Goal: Task Accomplishment & Management: Manage account settings

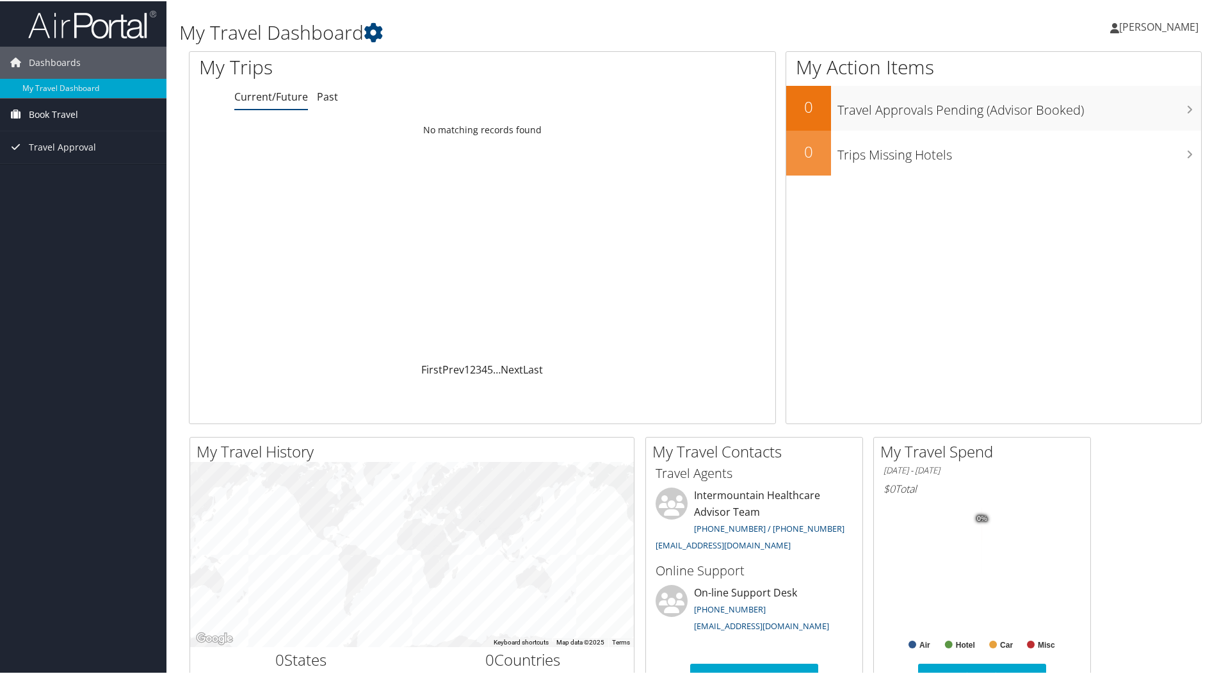
click at [69, 110] on span "Book Travel" at bounding box center [53, 113] width 49 height 32
click at [66, 157] on link "Book/Manage Online Trips" at bounding box center [83, 158] width 166 height 19
click at [551, 22] on h1 "My Travel Dashboard" at bounding box center [523, 31] width 688 height 27
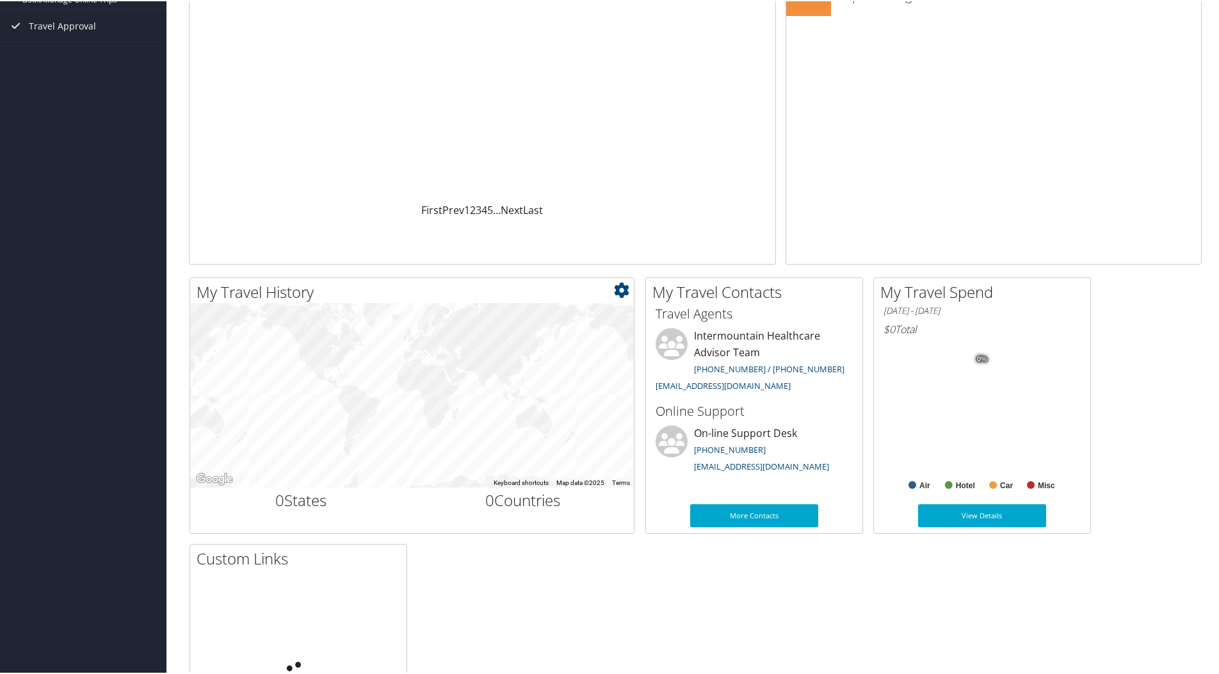
scroll to position [192, 0]
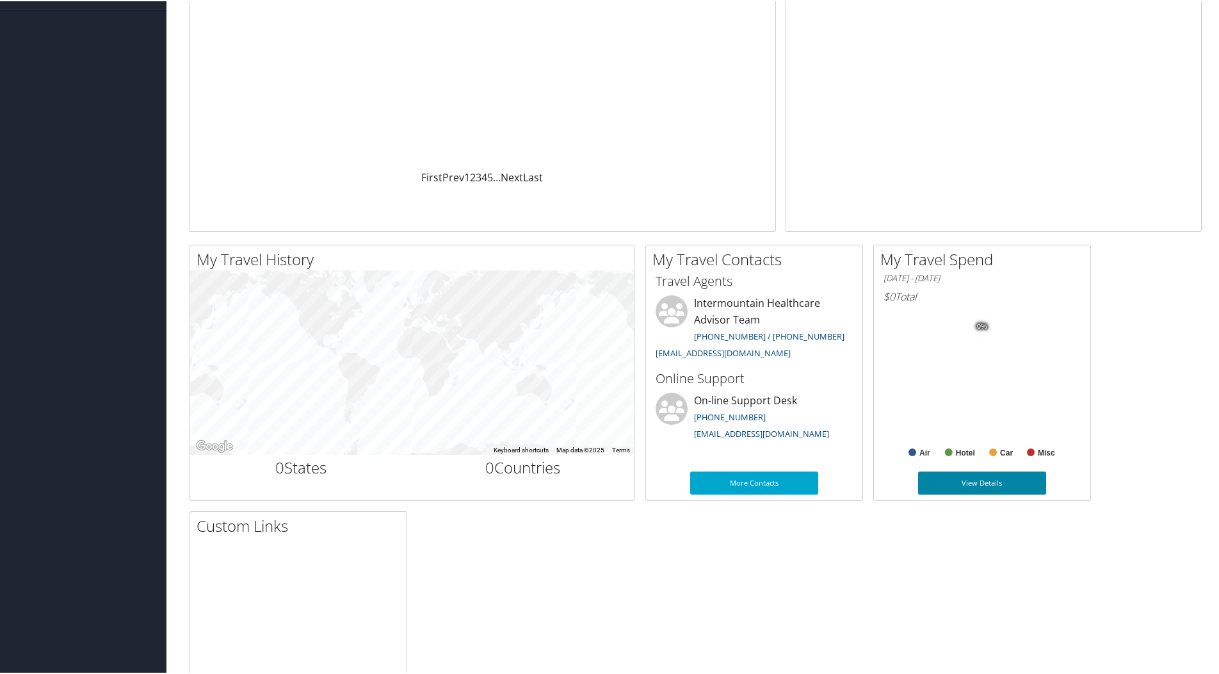
click at [959, 484] on link "View Details" at bounding box center [982, 481] width 128 height 23
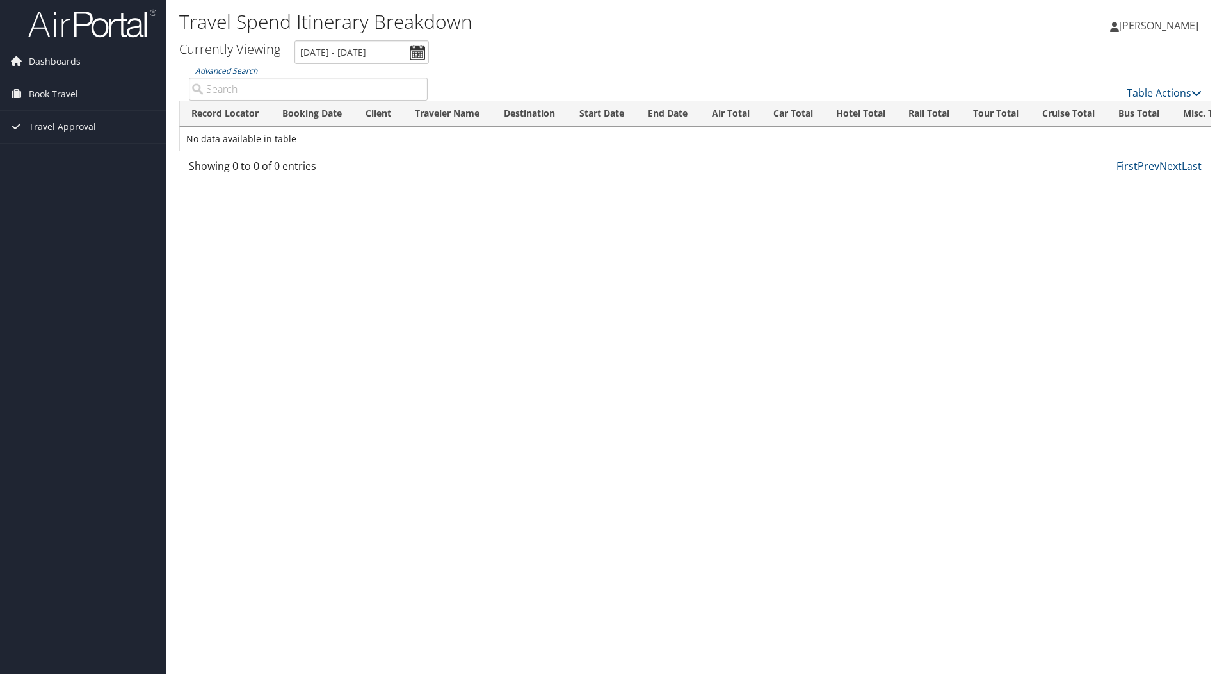
click at [338, 206] on div "Travel Spend Itinerary Breakdown Adam Schafer Adam Schafer My Settings Travel A…" at bounding box center [695, 337] width 1058 height 674
click at [256, 85] on input "Advanced Search" at bounding box center [308, 88] width 239 height 23
click at [417, 53] on input "1/1/2025 - 10/1/2025" at bounding box center [362, 52] width 134 height 24
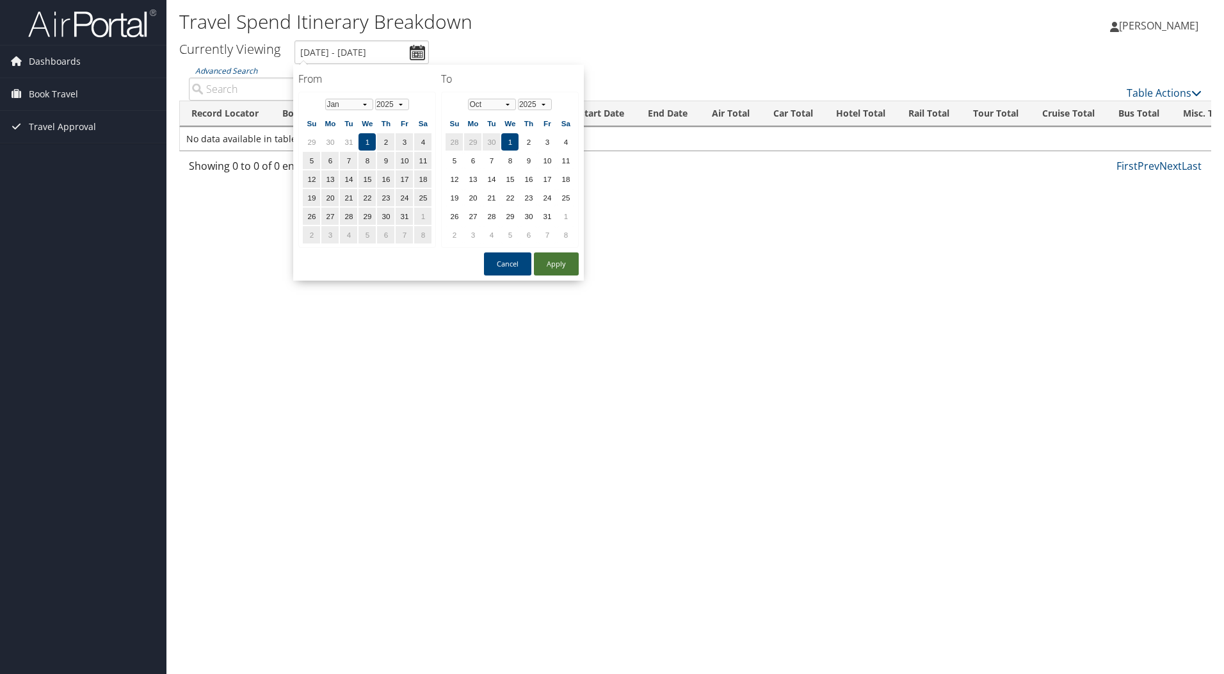
click at [567, 257] on button "Apply" at bounding box center [556, 263] width 45 height 23
type input "1/1/2025 - 10/1/2025"
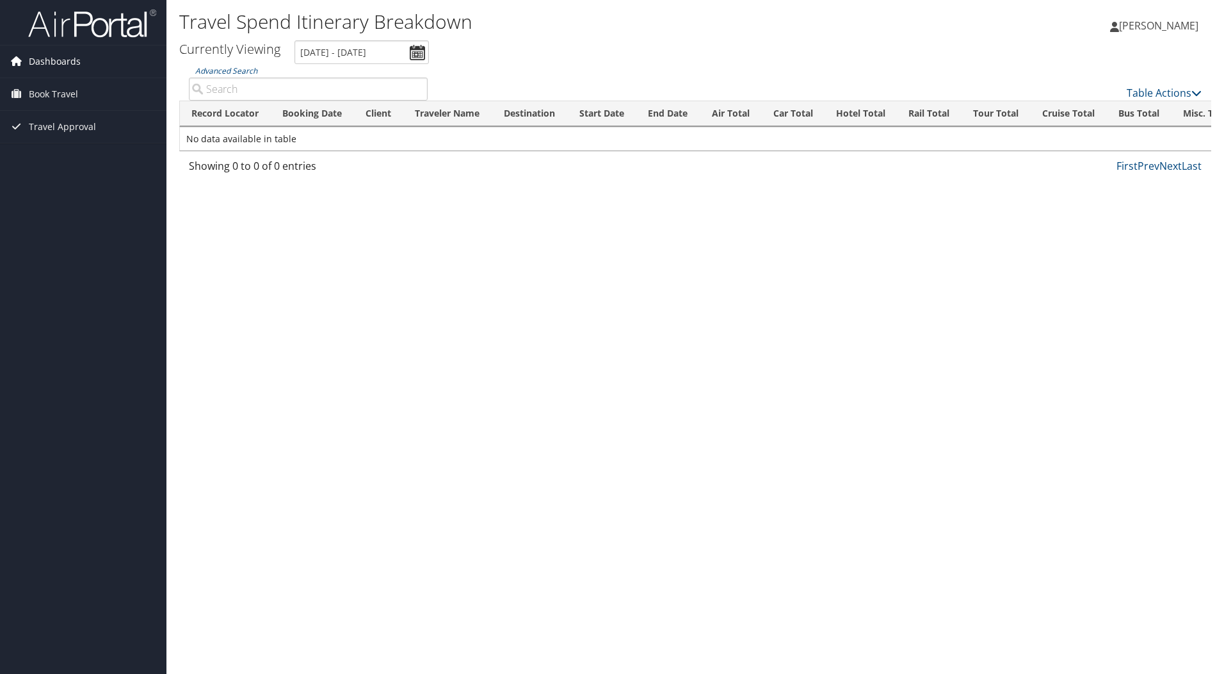
click at [67, 61] on span "Dashboards" at bounding box center [55, 61] width 52 height 32
click at [29, 83] on link "My Travel Dashboard" at bounding box center [83, 86] width 166 height 19
